Goal: Information Seeking & Learning: Check status

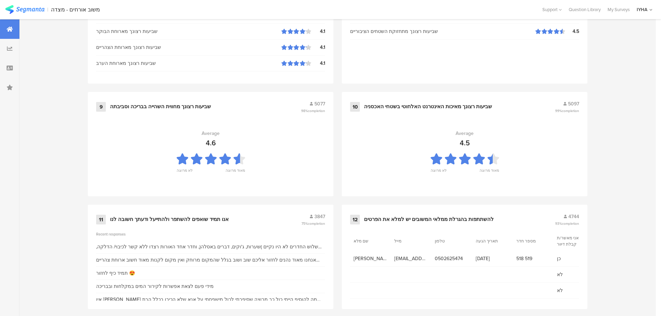
scroll to position [702, 0]
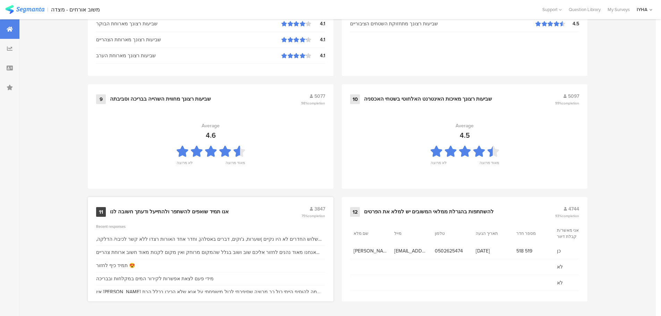
click at [168, 209] on div "אנו תמיד שואפים להשתפר ולהתייעל ודעתך חשובה לנו" at bounding box center [169, 212] width 119 height 7
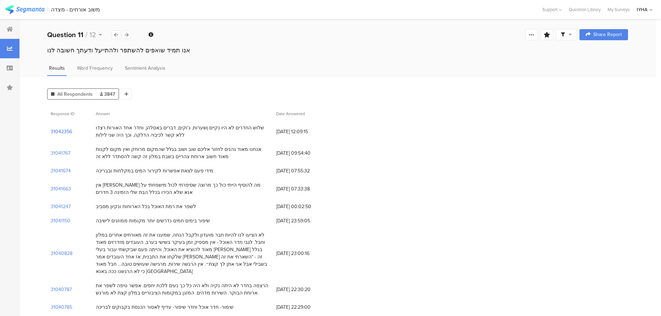
click at [65, 129] on section "31042356" at bounding box center [62, 131] width 22 height 7
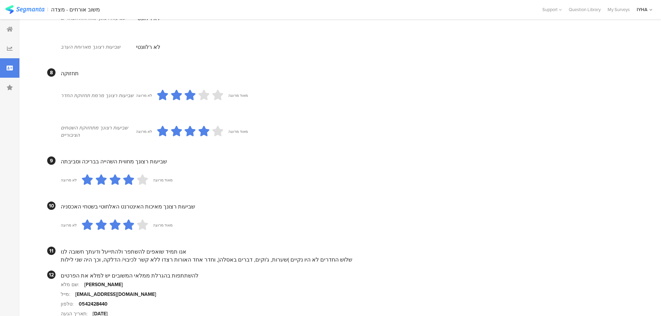
scroll to position [596, 0]
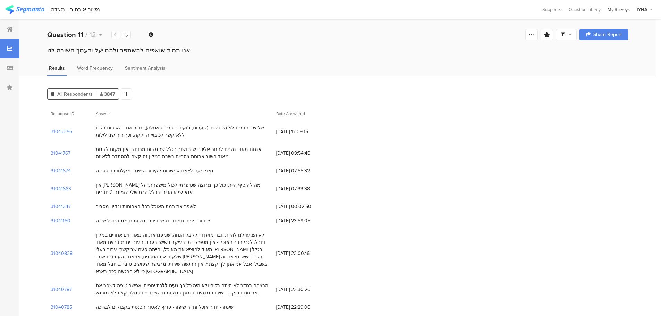
click at [624, 7] on div "My Surveys" at bounding box center [618, 9] width 29 height 7
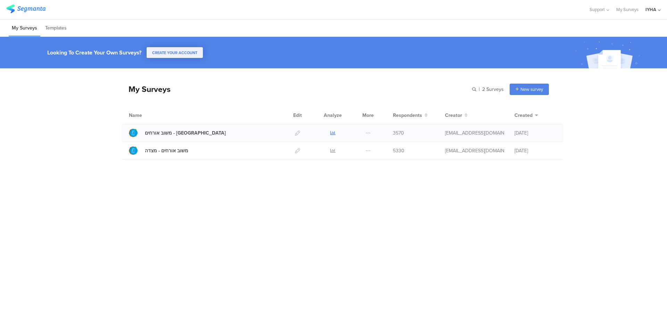
click at [333, 132] on icon at bounding box center [332, 133] width 5 height 5
click at [332, 151] on icon at bounding box center [332, 150] width 5 height 5
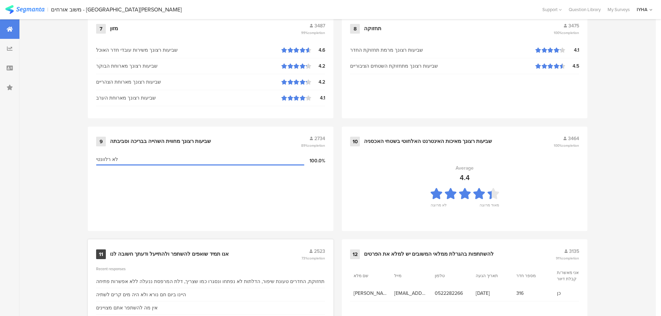
scroll to position [702, 0]
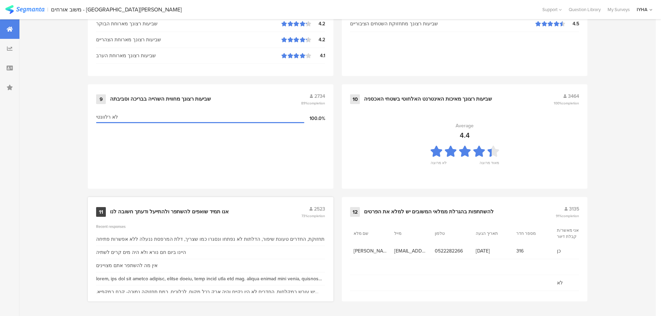
click at [179, 210] on div "אנו תמיד שואפים להשתפר ולהתייעל ודעתך חשובה לנו" at bounding box center [169, 212] width 119 height 7
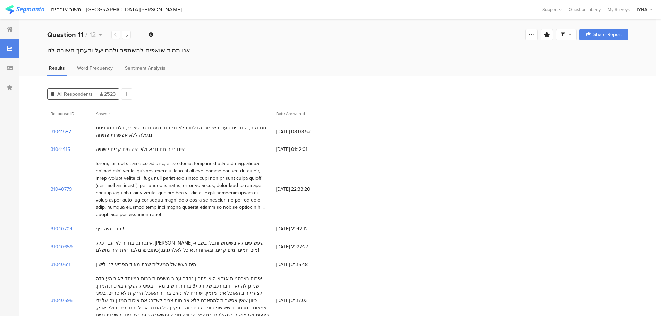
click at [63, 132] on section "31041682" at bounding box center [61, 131] width 20 height 7
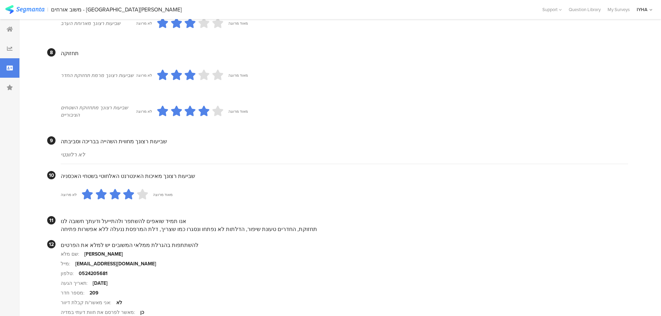
scroll to position [600, 0]
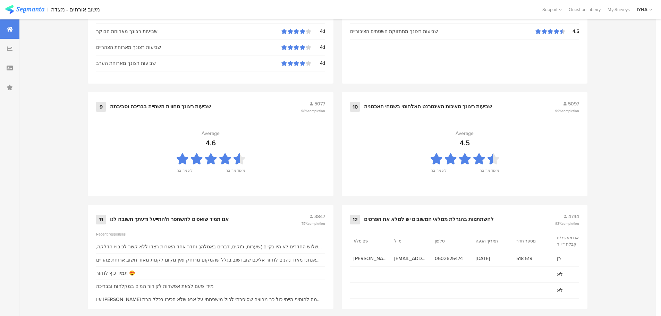
scroll to position [702, 0]
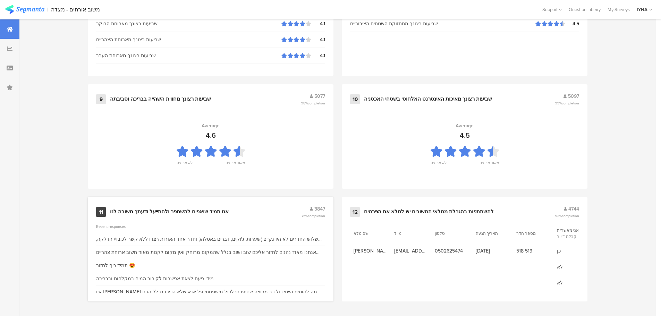
click at [189, 210] on div "אנו תמיד שואפים להשתפר ולהתייעל ודעתך חשובה לנו" at bounding box center [169, 212] width 119 height 7
